Goal: Navigation & Orientation: Find specific page/section

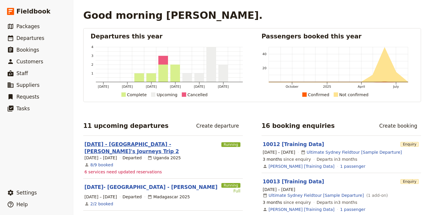
click at [140, 142] on link "[DATE] - [GEOGRAPHIC_DATA] -[PERSON_NAME]'s Journeys Trip 2" at bounding box center [151, 148] width 134 height 14
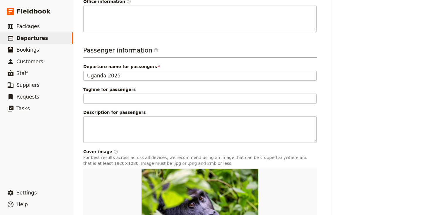
scroll to position [257, 0]
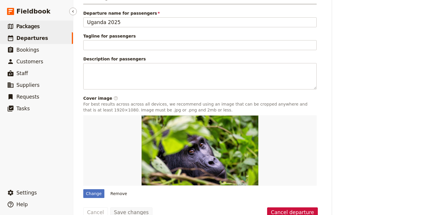
click at [32, 25] on span "Packages" at bounding box center [27, 26] width 23 height 6
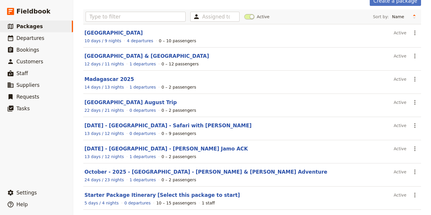
scroll to position [102, 0]
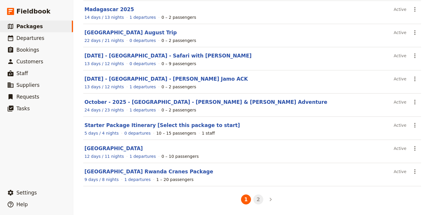
click at [259, 199] on button "2" at bounding box center [258, 199] width 10 height 10
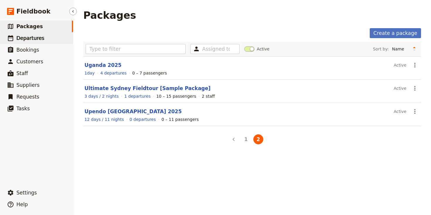
click at [32, 37] on span "Departures" at bounding box center [30, 38] width 28 height 6
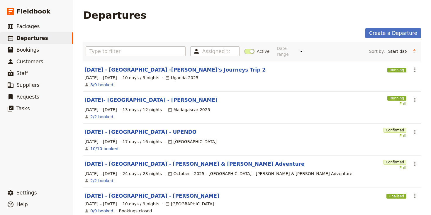
click at [140, 66] on link "[DATE] - [GEOGRAPHIC_DATA] -[PERSON_NAME]'s Journeys Trip 2" at bounding box center [174, 69] width 181 height 7
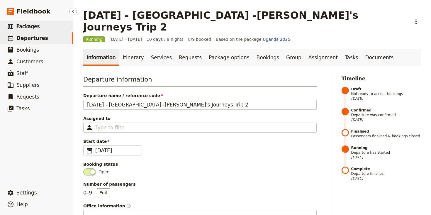
click at [30, 26] on span "Packages" at bounding box center [27, 26] width 23 height 6
